Goal: Transaction & Acquisition: Book appointment/travel/reservation

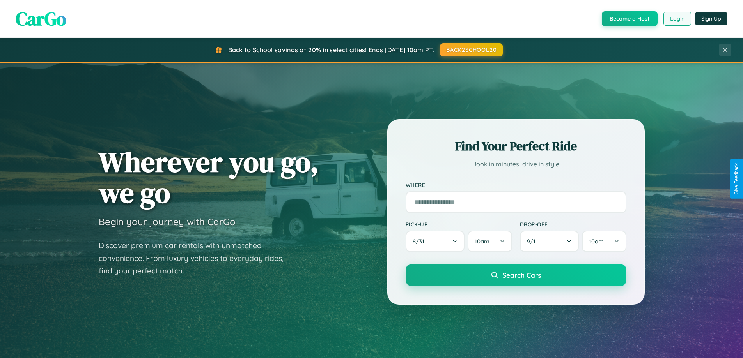
click at [677, 19] on button "Login" at bounding box center [678, 19] width 28 height 14
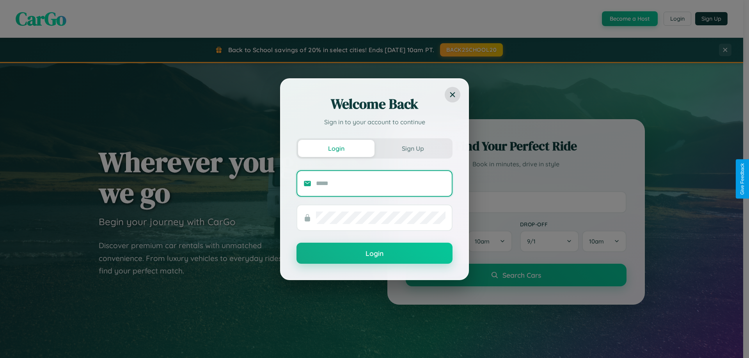
click at [381, 183] on input "text" at bounding box center [381, 183] width 130 height 12
type input "**********"
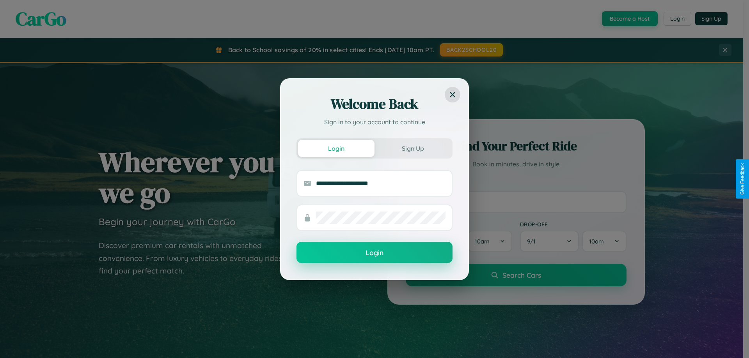
click at [374, 253] on button "Login" at bounding box center [374, 252] width 156 height 21
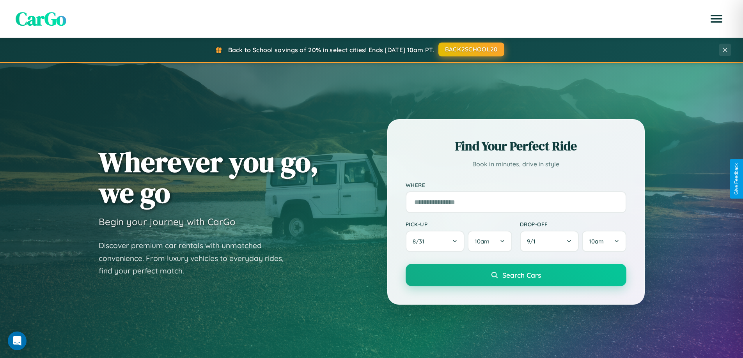
click at [471, 50] on button "BACK2SCHOOL20" at bounding box center [471, 50] width 66 height 14
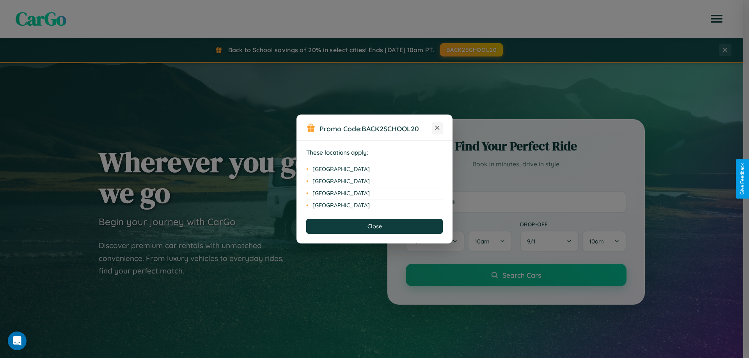
click at [437, 128] on icon at bounding box center [437, 128] width 4 height 4
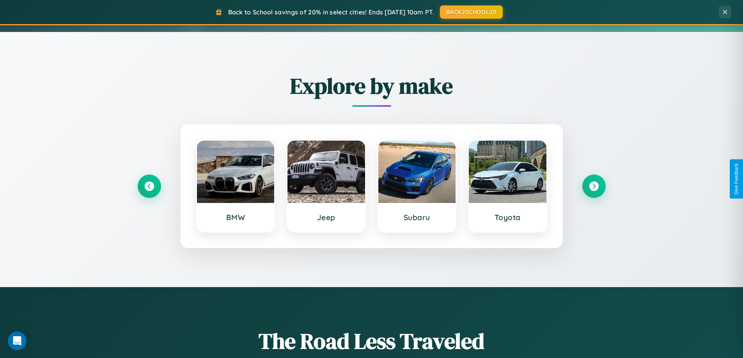
scroll to position [537, 0]
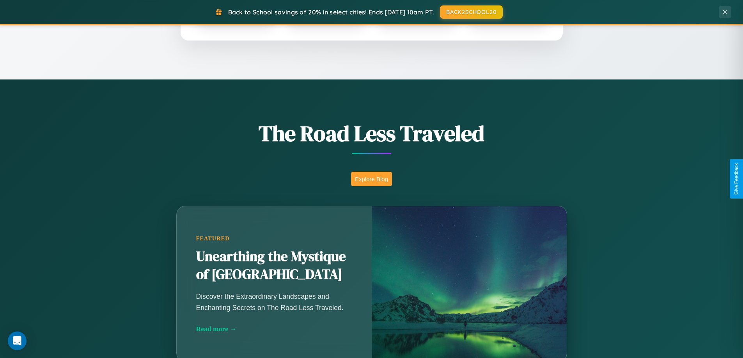
click at [371, 179] on button "Explore Blog" at bounding box center [371, 179] width 41 height 14
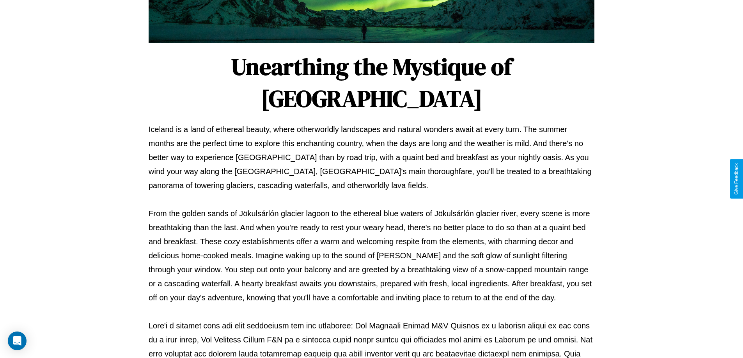
scroll to position [252, 0]
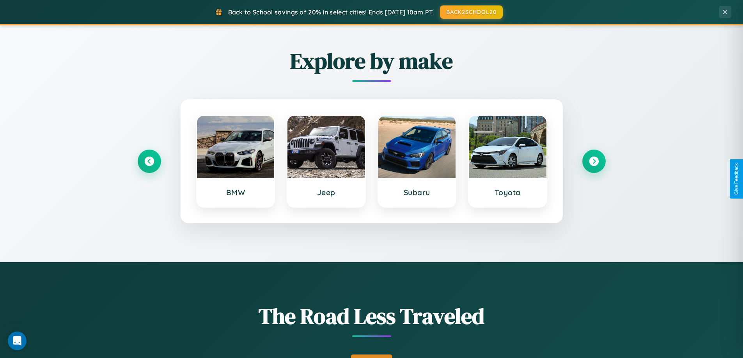
scroll to position [336, 0]
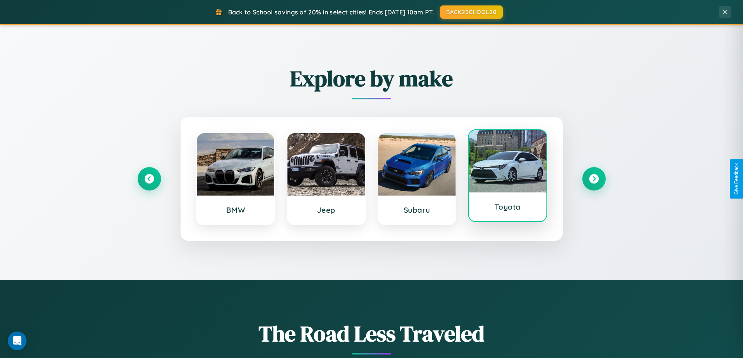
click at [507, 177] on div at bounding box center [508, 161] width 78 height 62
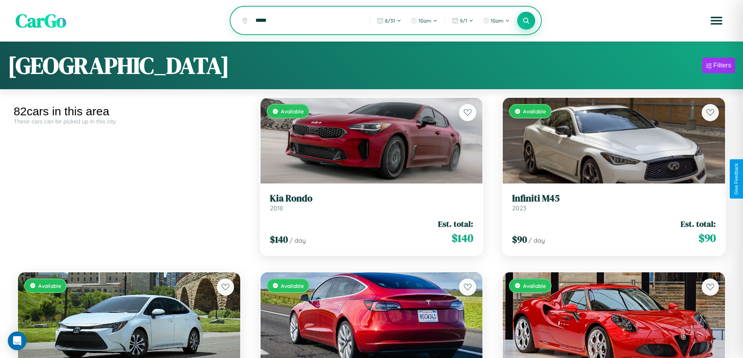
click at [526, 21] on icon at bounding box center [526, 20] width 7 height 7
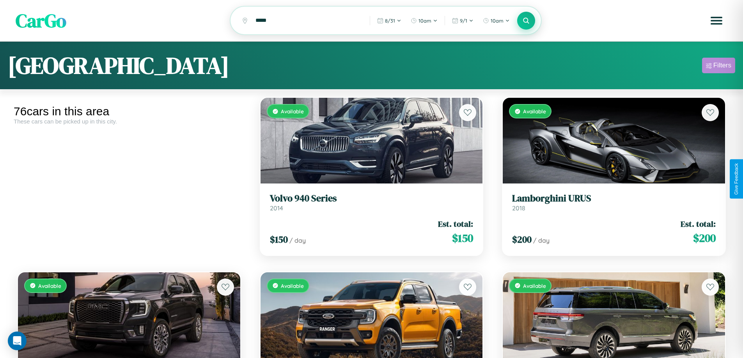
click at [719, 67] on div "Filters" at bounding box center [722, 66] width 18 height 8
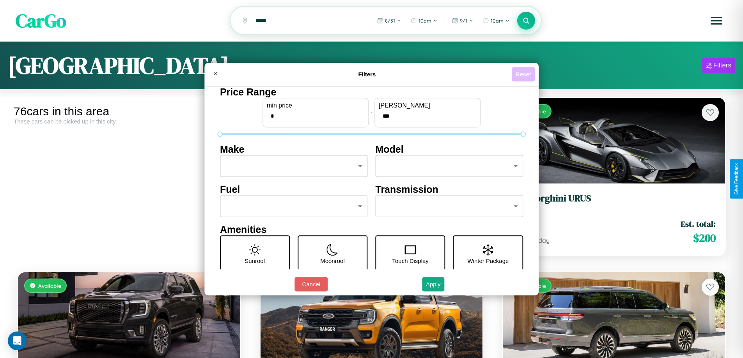
click at [524, 74] on button "Reset" at bounding box center [523, 74] width 23 height 14
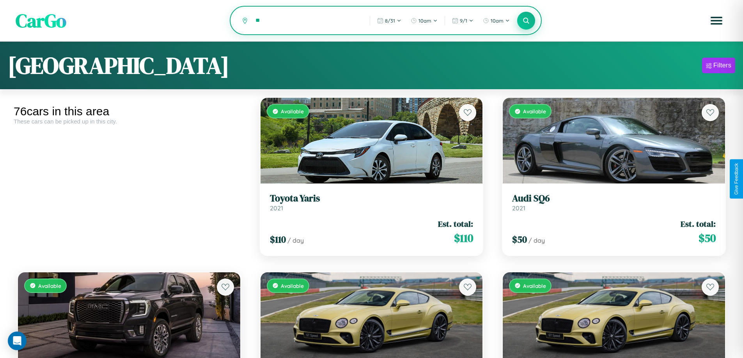
type input "*"
type input "*******"
click at [526, 21] on icon at bounding box center [526, 20] width 7 height 7
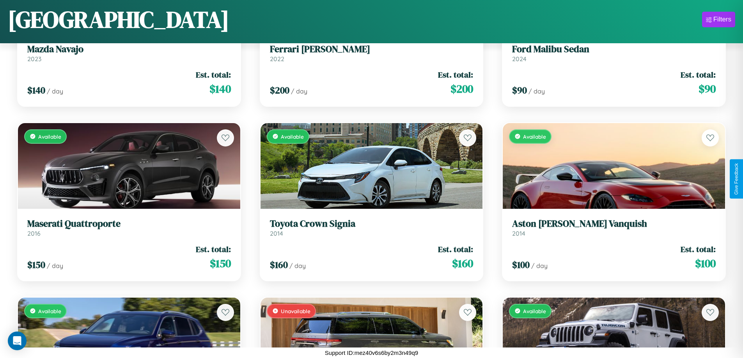
scroll to position [3778, 0]
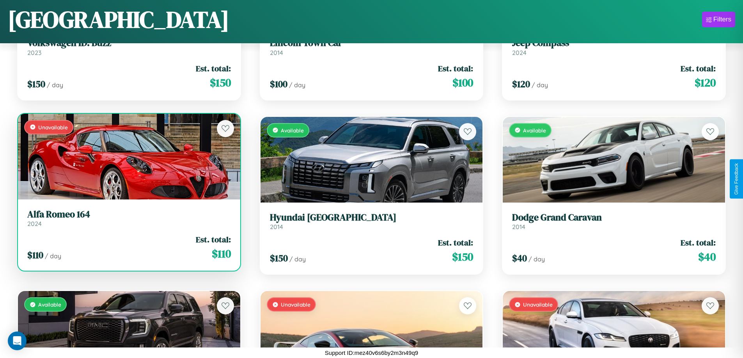
click at [128, 220] on link "Alfa Romeo 164 2024" at bounding box center [129, 218] width 204 height 19
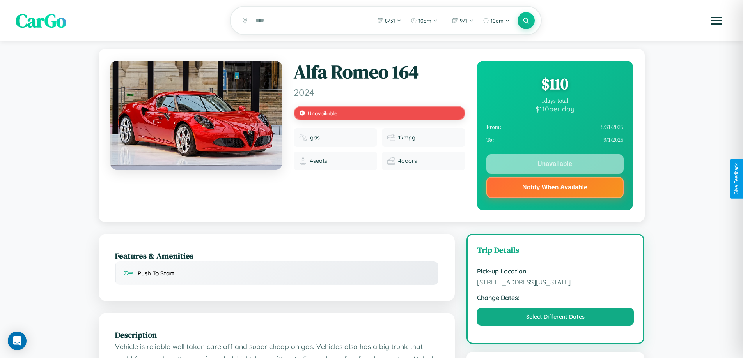
scroll to position [181, 0]
